Goal: Check status

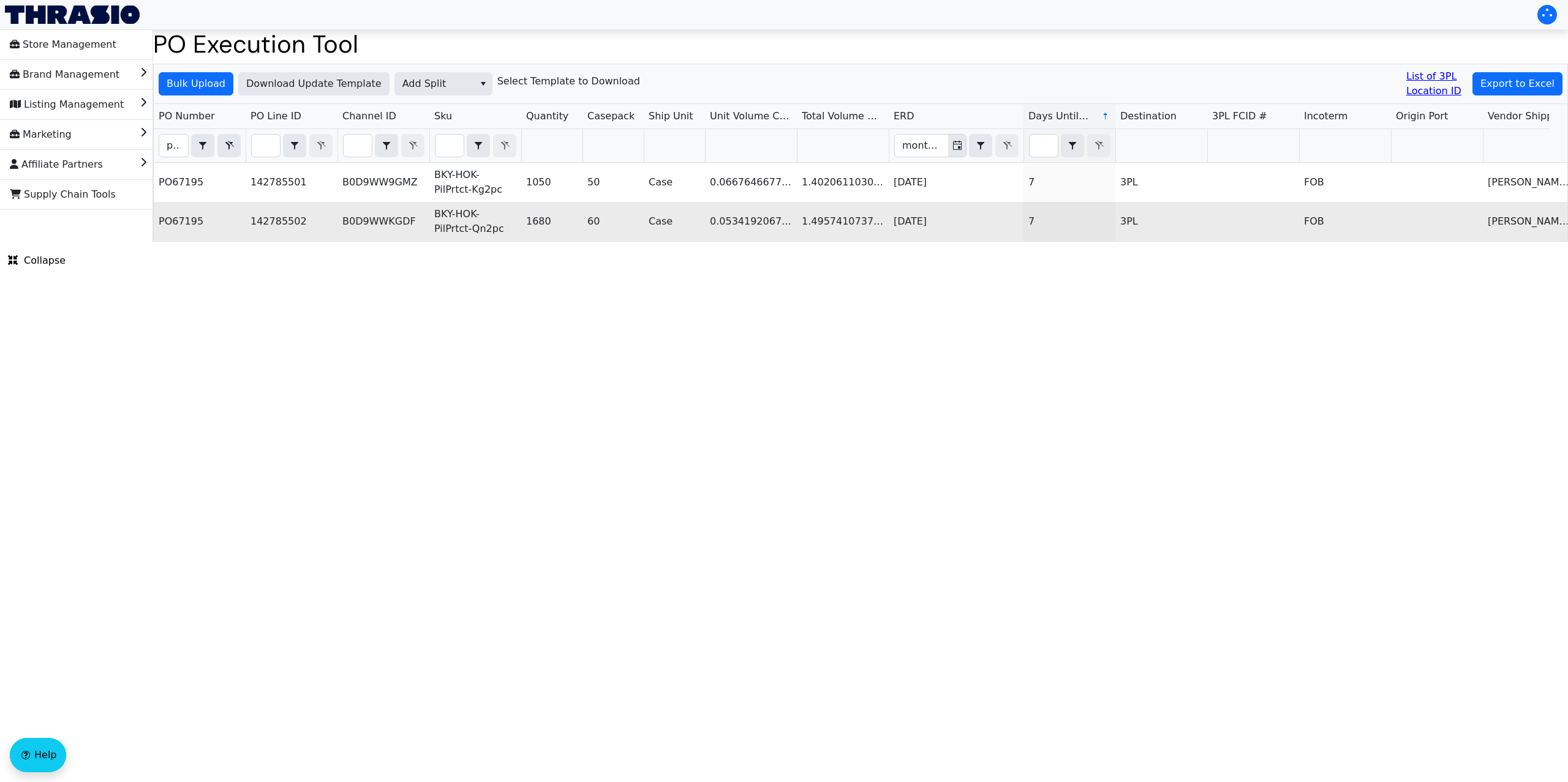
click at [662, 241] on td "Case" at bounding box center [674, 221] width 61 height 39
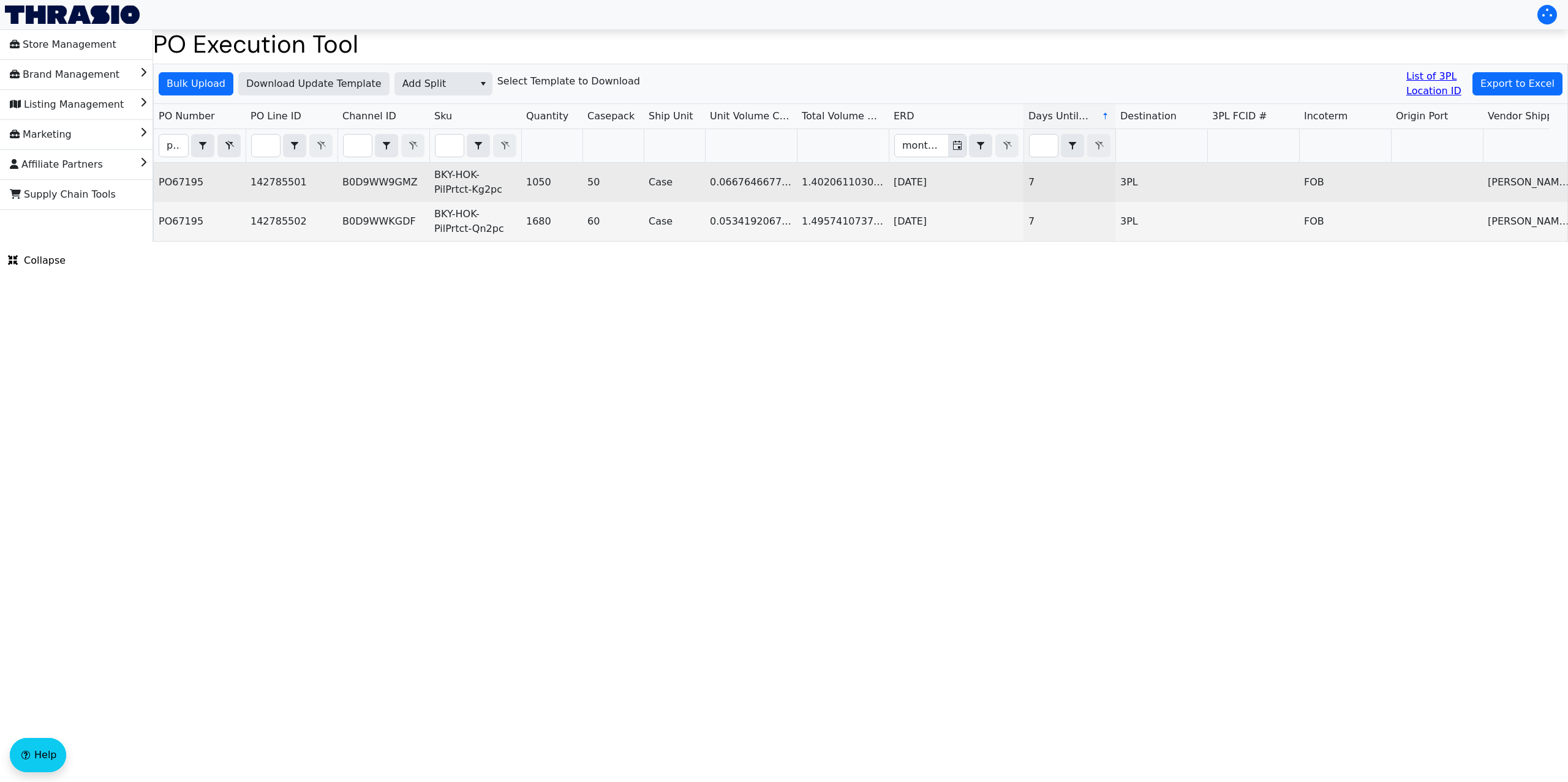
click at [398, 186] on td "B0D9WW9GMZ" at bounding box center [384, 182] width 92 height 39
copy td "B0D9WW9GMZ"
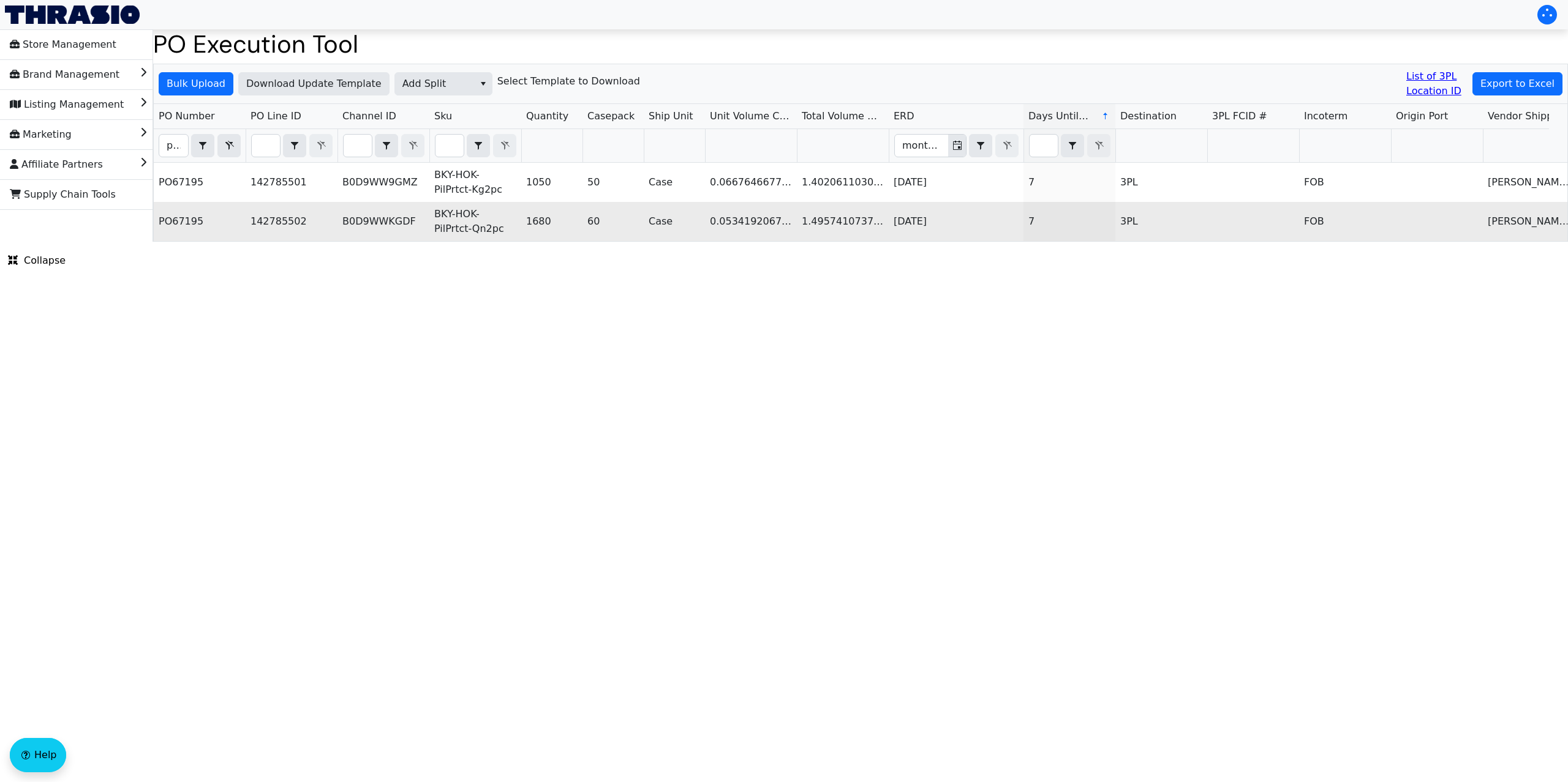
click at [403, 218] on td "B0D9WWKGDF" at bounding box center [384, 221] width 92 height 39
copy td "B0D9WWKGDF"
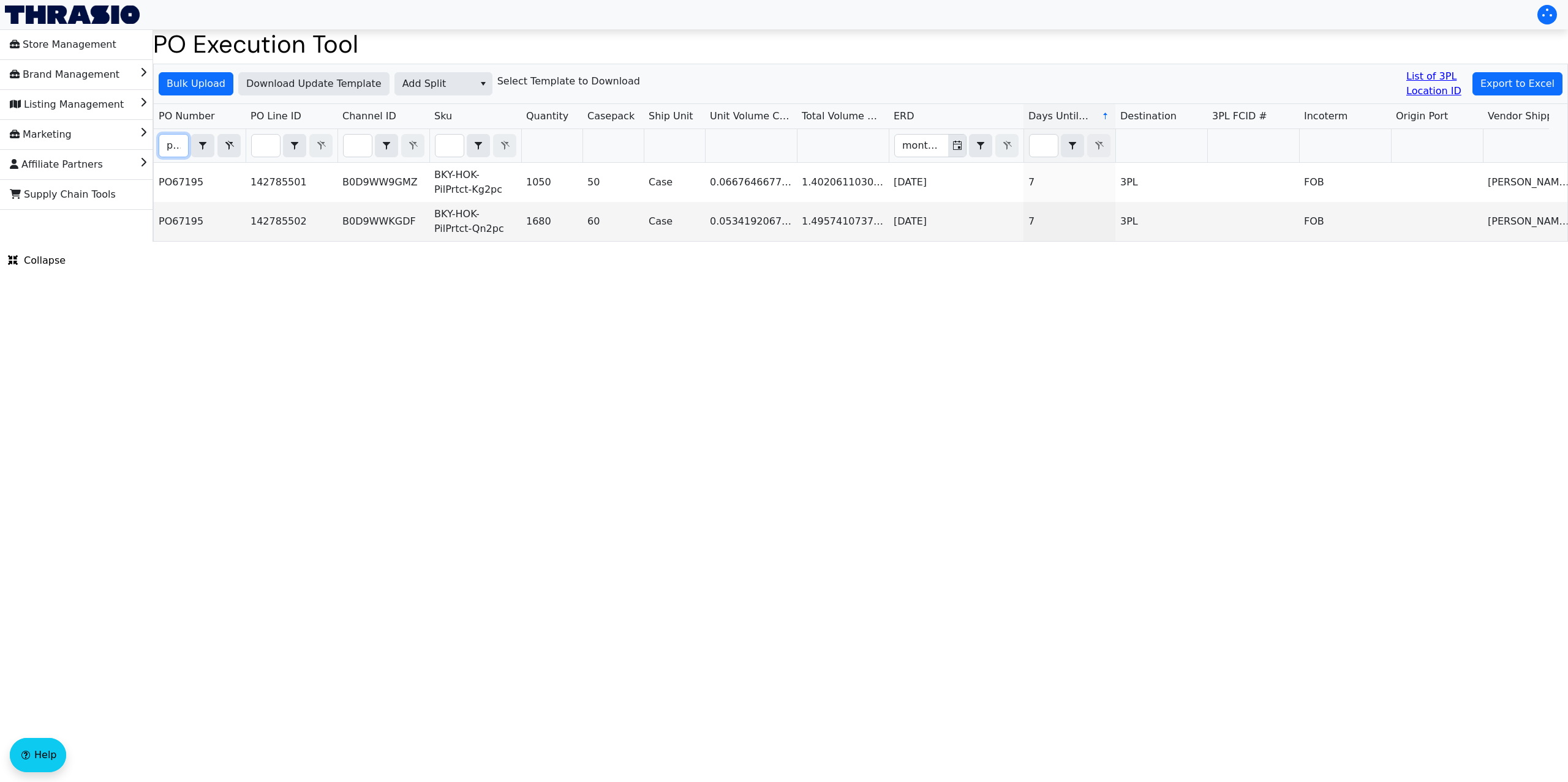
click at [174, 153] on input "po67195" at bounding box center [173, 146] width 29 height 22
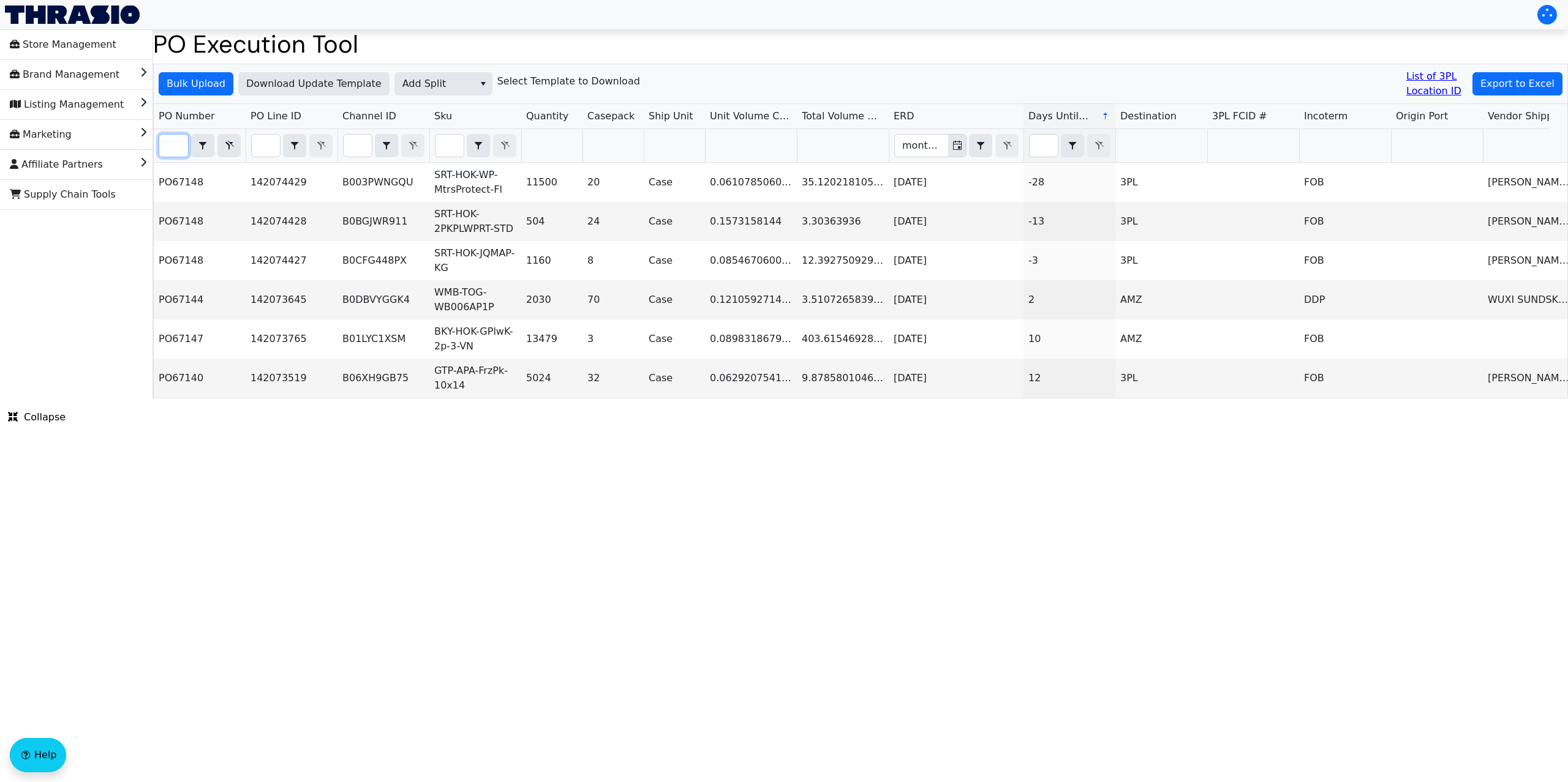
scroll to position [0, 28]
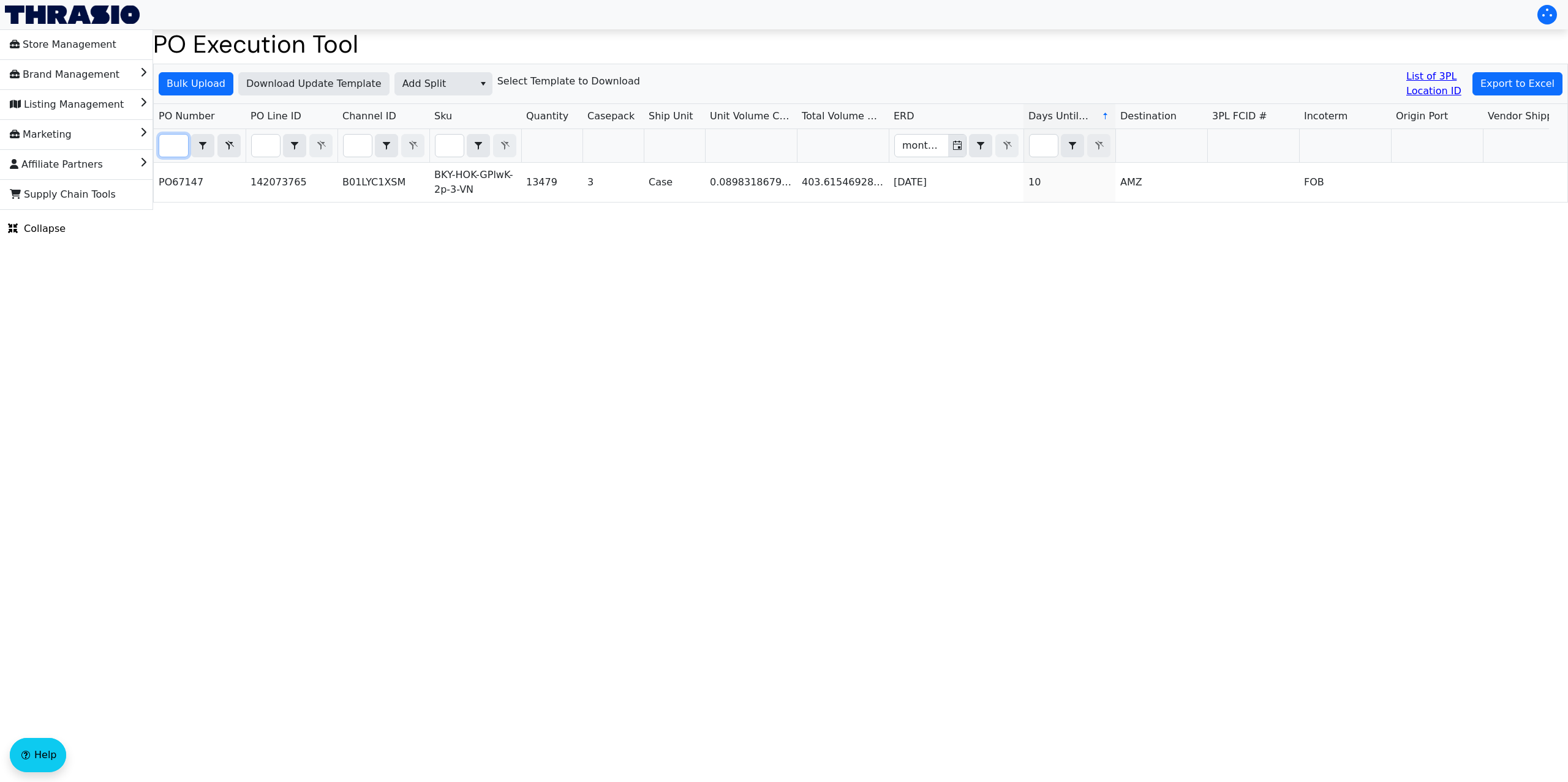
type input "po67147"
click at [949, 210] on html "Store Management Brand Management Listing Management Marketing Affiliate Partne…" at bounding box center [784, 105] width 1568 height 210
